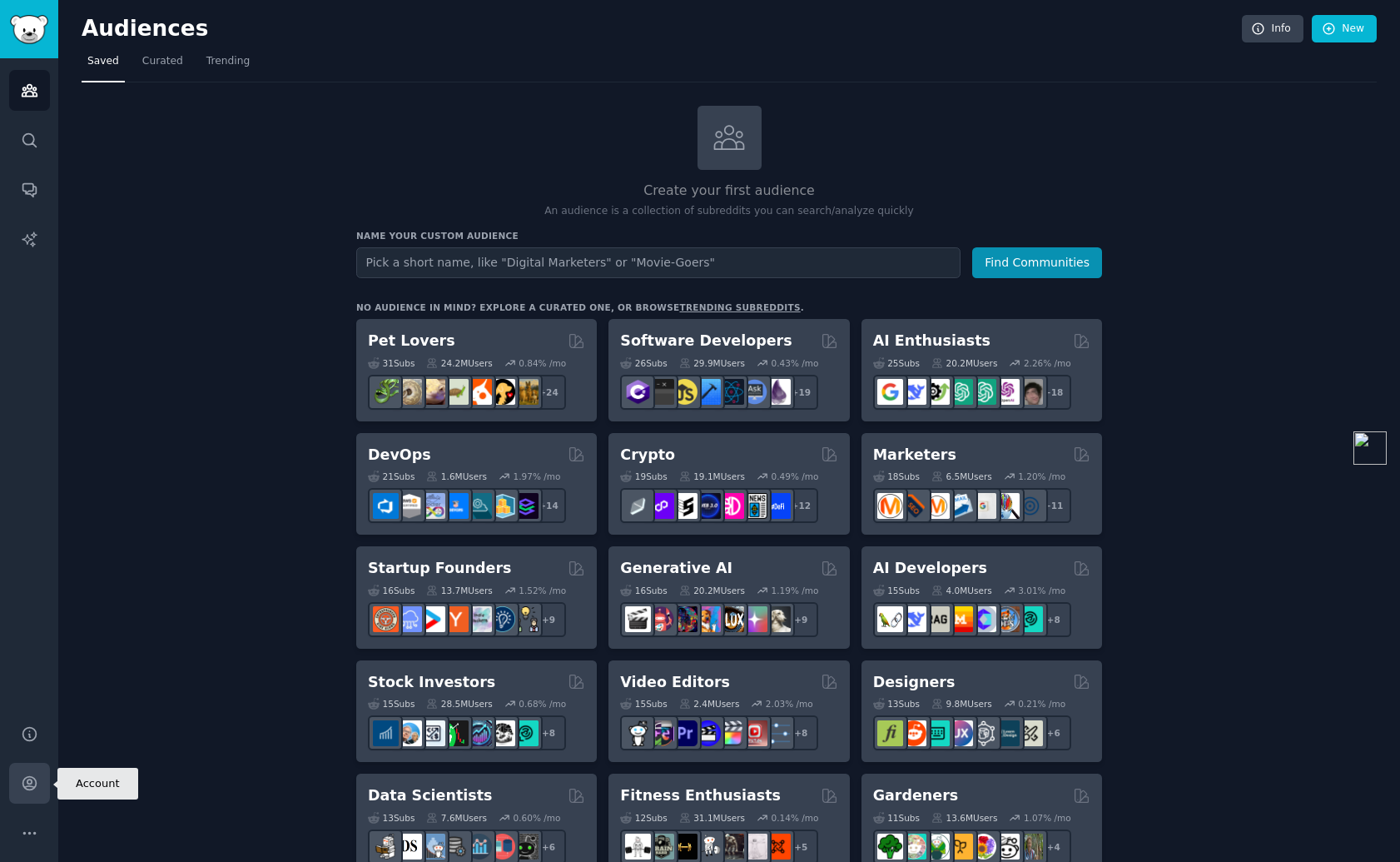
click at [26, 768] on link "Account" at bounding box center [29, 783] width 41 height 41
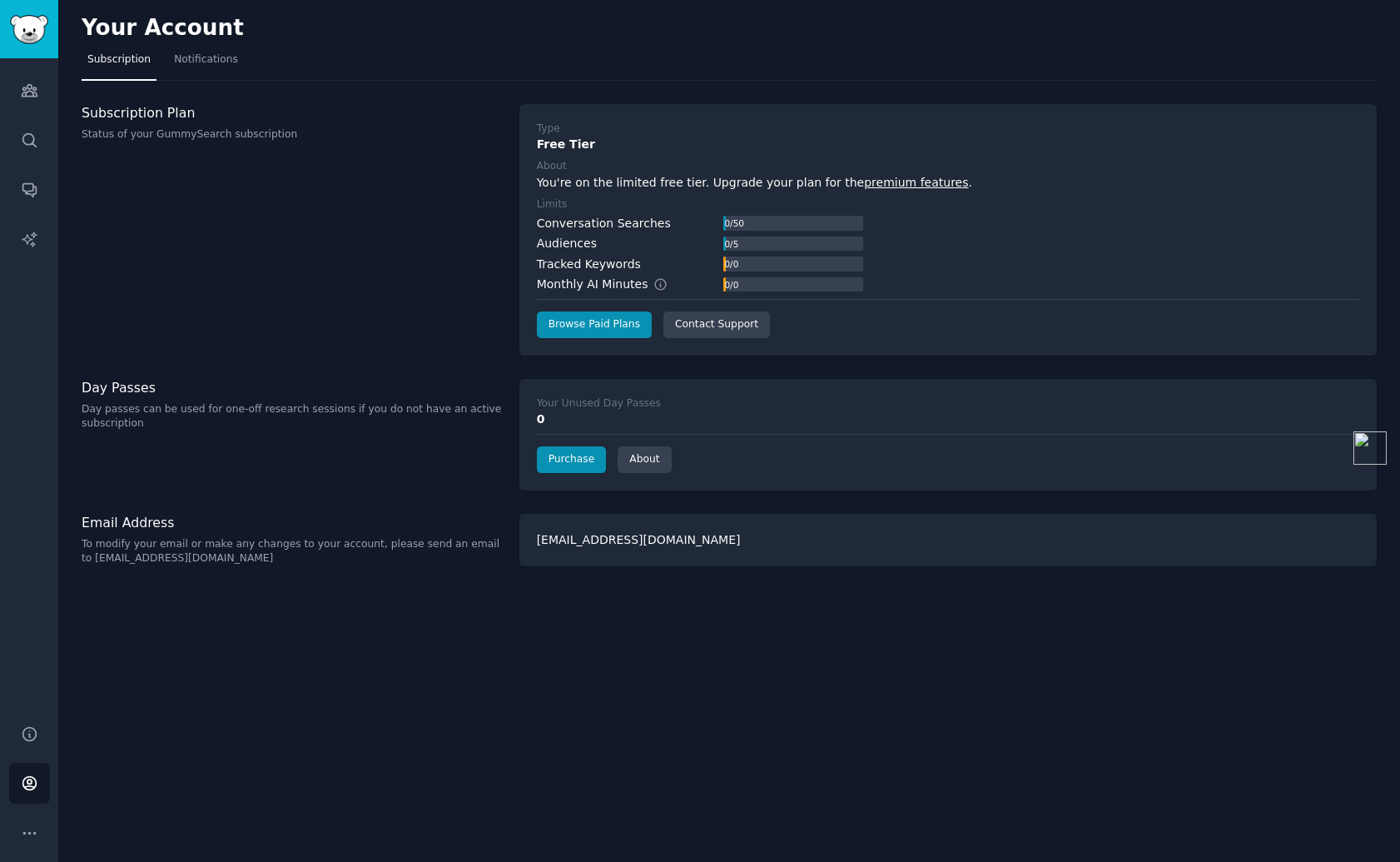
click at [159, 121] on div "Subscription Plan Status of your GummySearch subscription" at bounding box center [291, 123] width 420 height 38
click at [37, 85] on icon "Sidebar" at bounding box center [30, 90] width 17 height 17
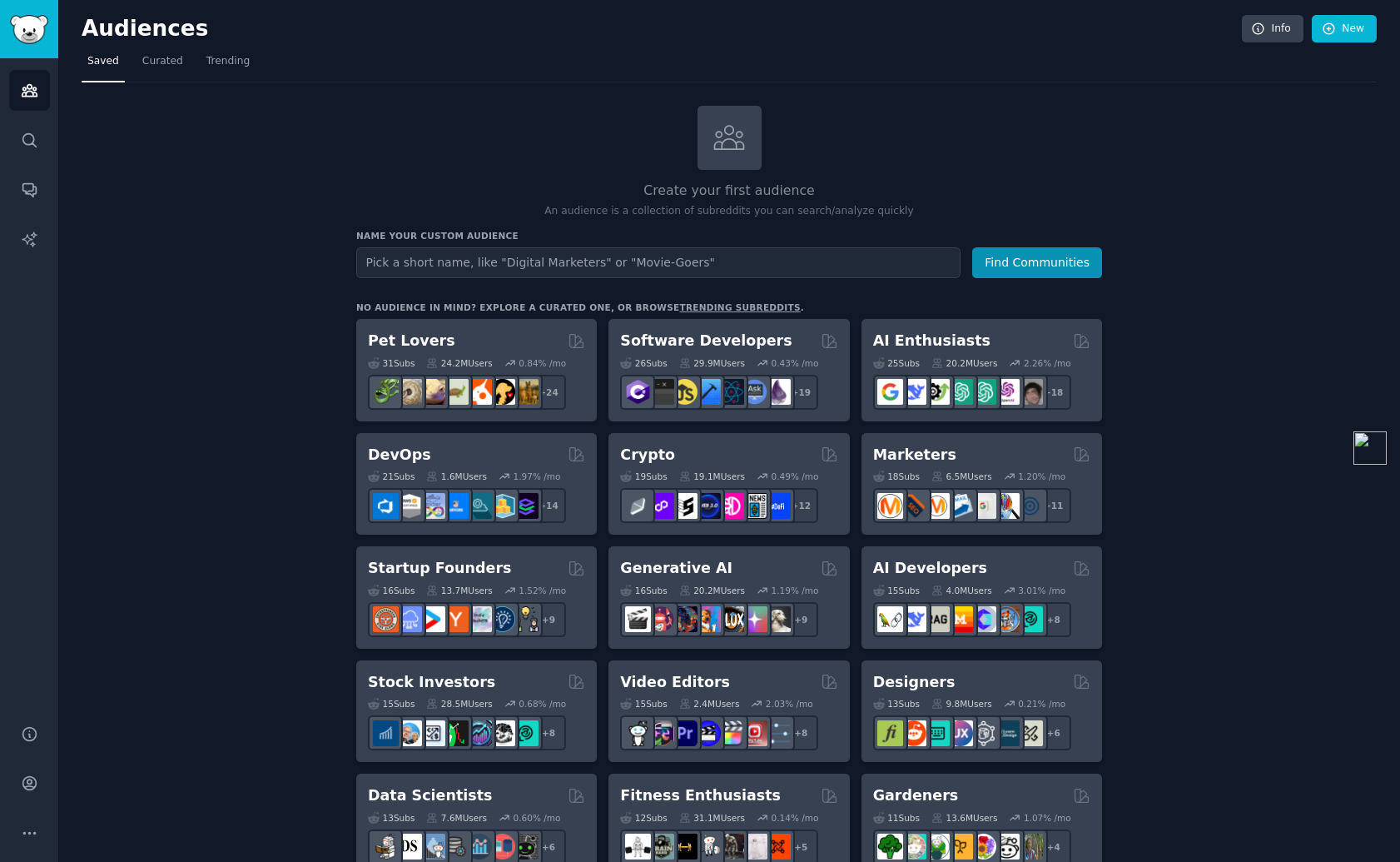
click at [42, 161] on div "Audiences Search Conversations AI Reports" at bounding box center [29, 382] width 59 height 646
click at [34, 151] on link "Search" at bounding box center [29, 140] width 41 height 41
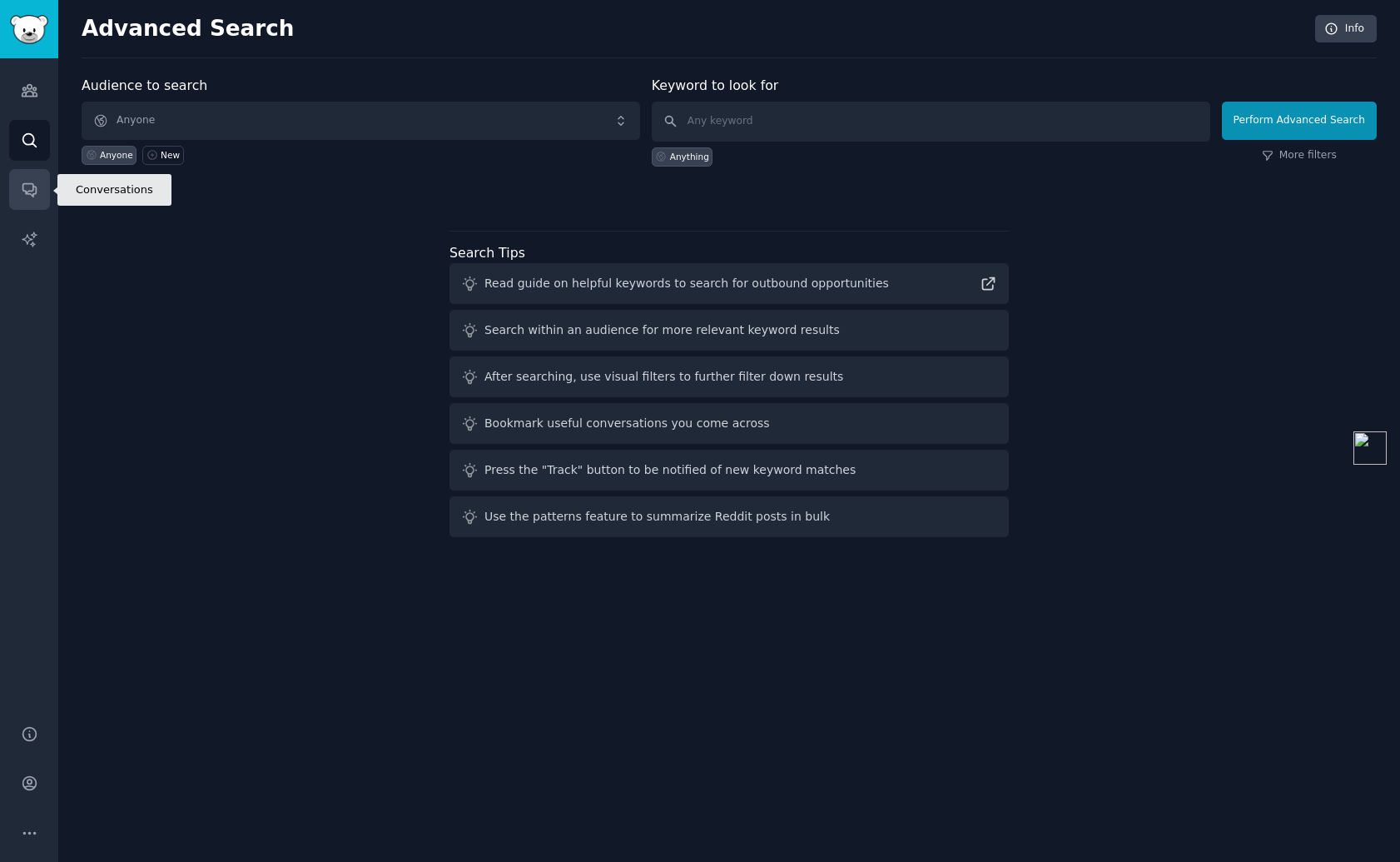
click at [35, 199] on link "Conversations" at bounding box center [29, 189] width 41 height 41
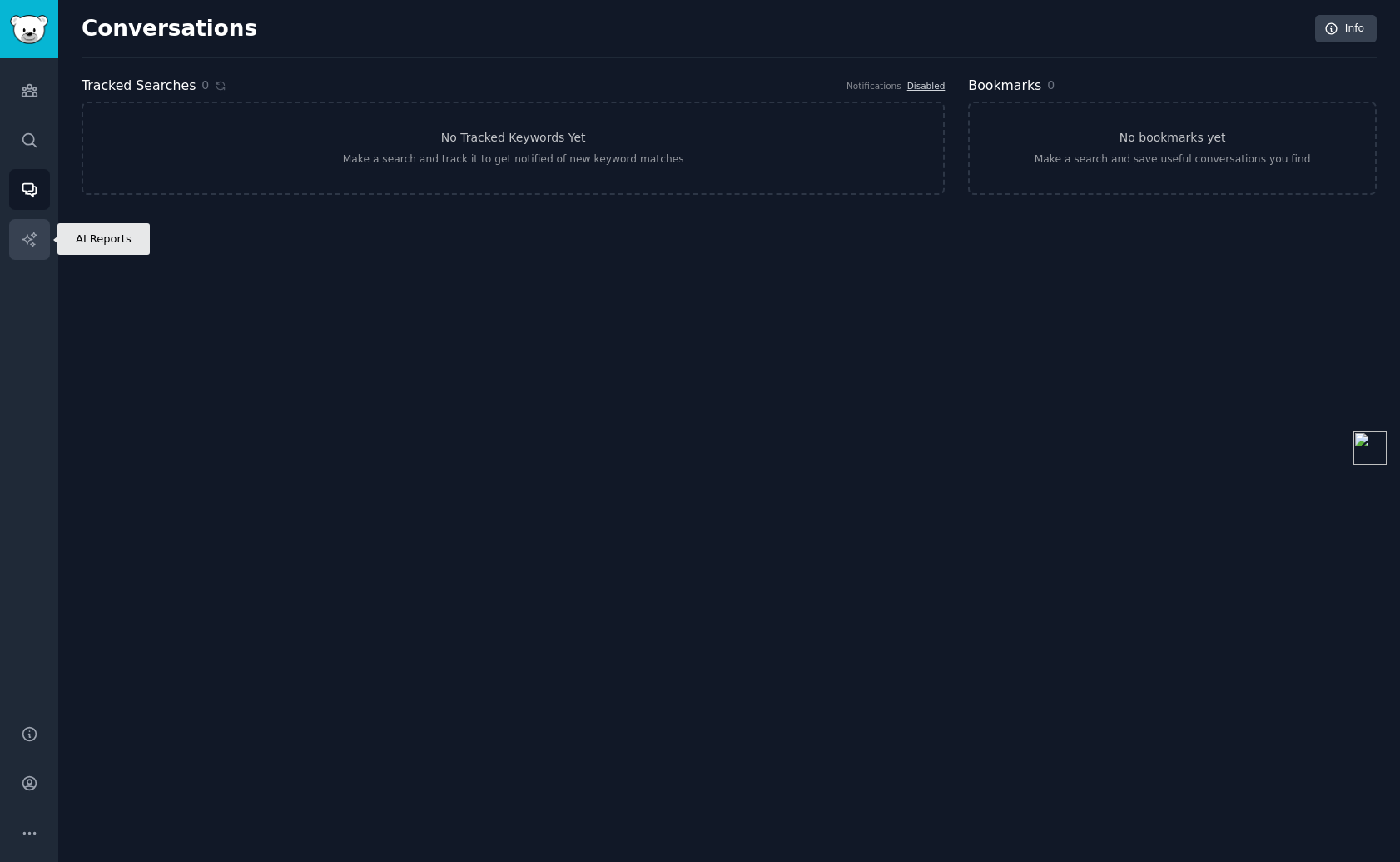
click at [34, 249] on link "AI Reports" at bounding box center [29, 239] width 41 height 41
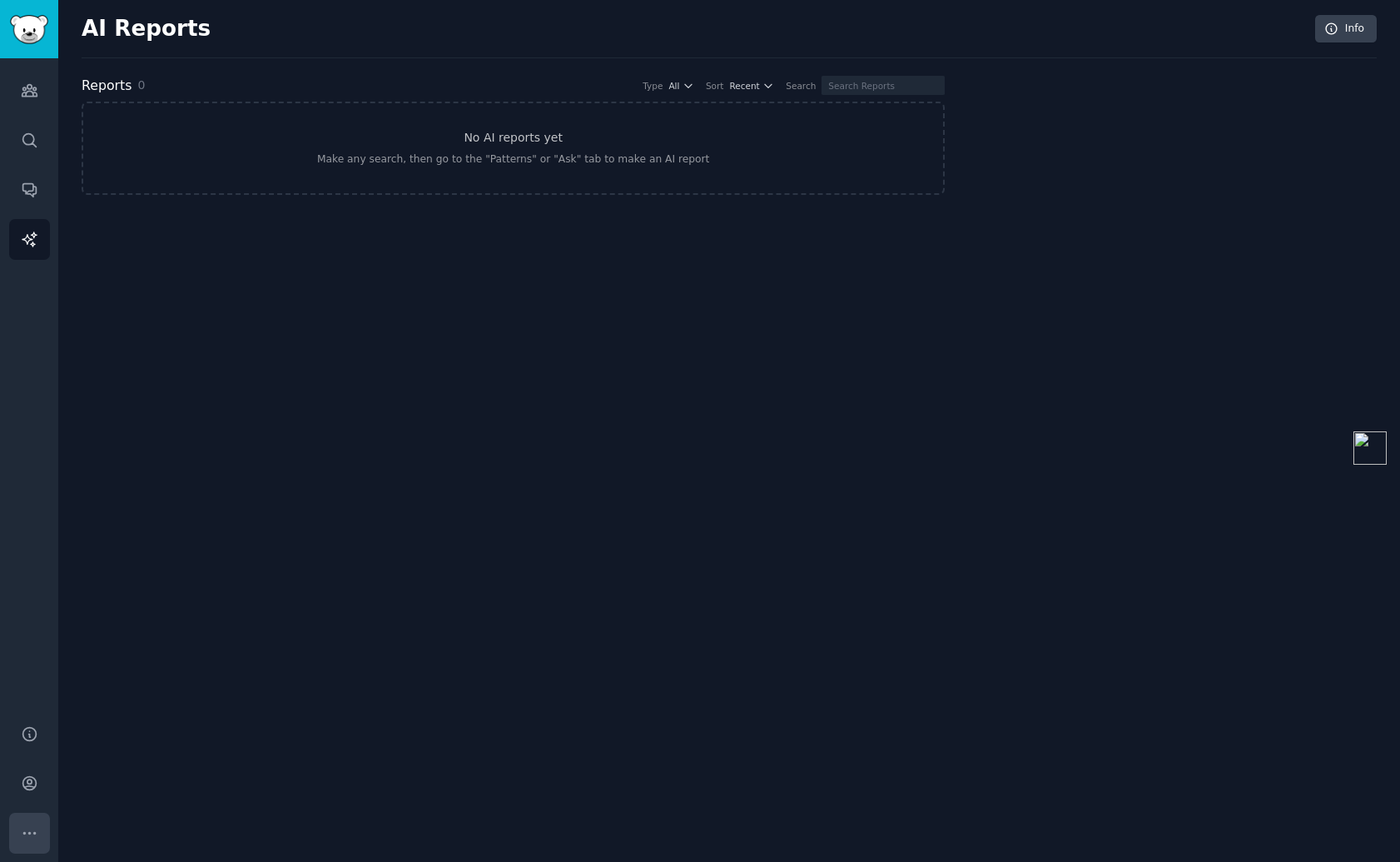
click at [30, 826] on icon "Sidebar" at bounding box center [30, 833] width 17 height 17
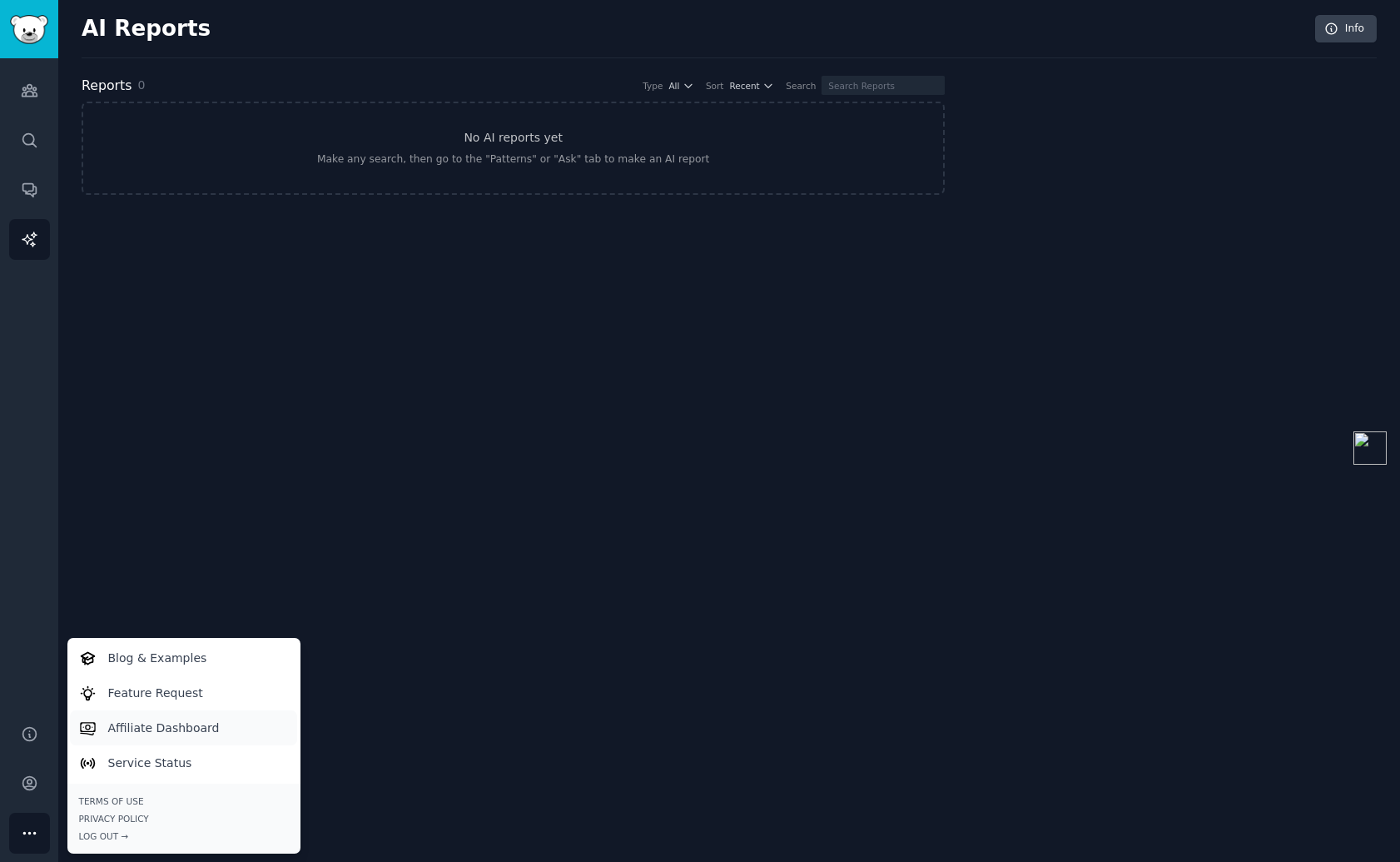
click at [186, 727] on p "Affiliate Dashboard" at bounding box center [164, 728] width 112 height 17
